Goal: Use online tool/utility

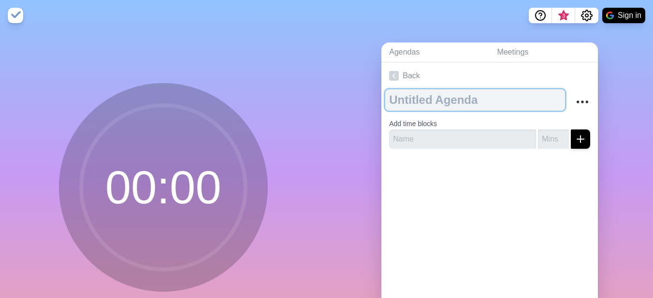
click at [422, 101] on textarea at bounding box center [475, 99] width 180 height 21
type textarea "WORK"
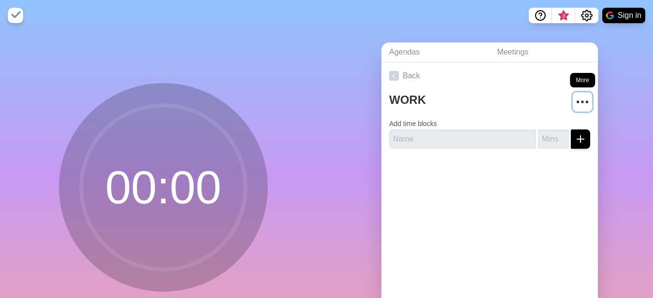
click at [575, 101] on icon "More" at bounding box center [582, 101] width 15 height 15
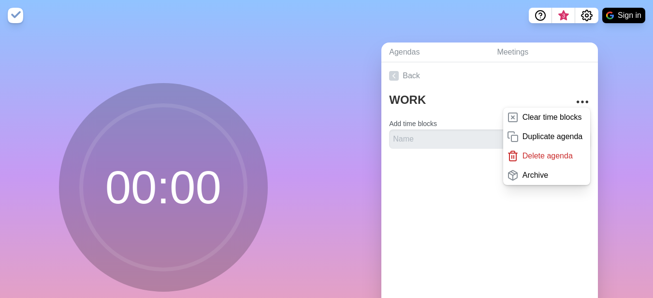
click at [491, 228] on div "Back WORK Clear time blocks Duplicate agenda Delete agenda Archive Add time blo…" at bounding box center [489, 197] width 217 height 270
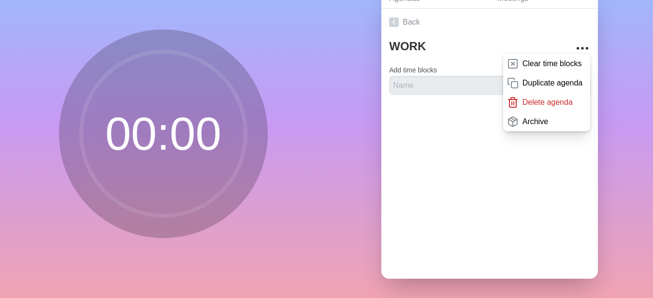
click at [193, 131] on circle at bounding box center [163, 134] width 164 height 164
